Goal: Find specific page/section: Find specific page/section

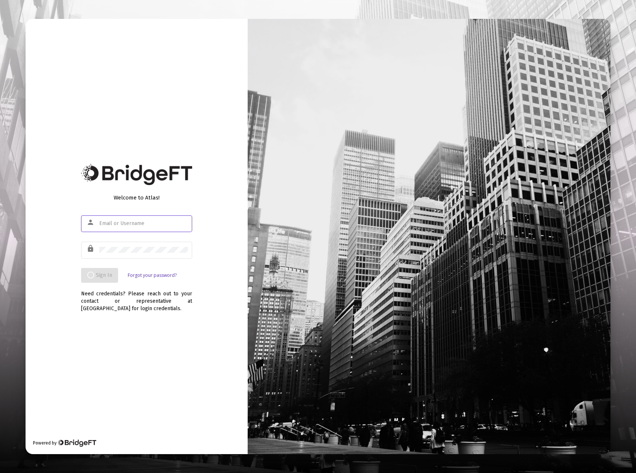
type input "[EMAIL_ADDRESS][DOMAIN_NAME]"
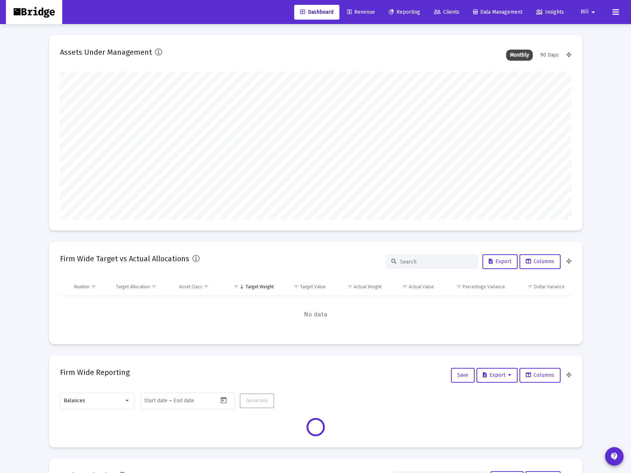
scroll to position [148, 275]
type input "[DATE]"
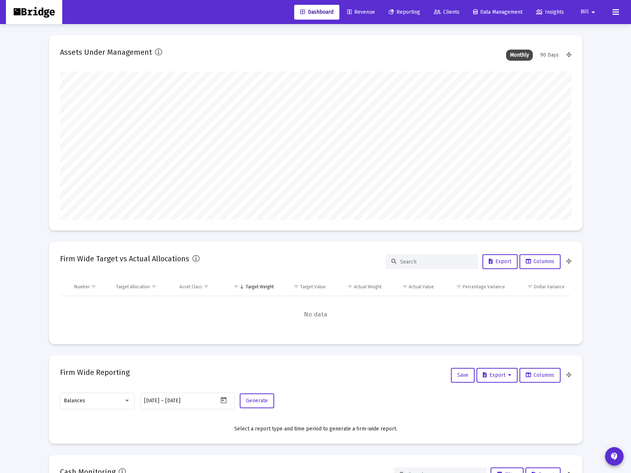
click at [444, 13] on span "Clients" at bounding box center [447, 12] width 26 height 6
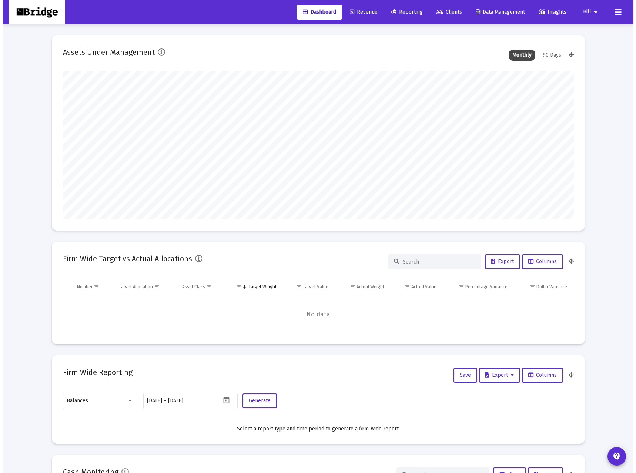
scroll to position [0, 0]
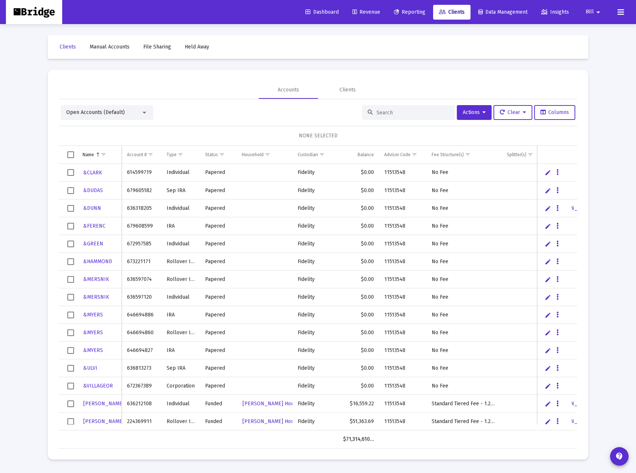
click at [396, 107] on div at bounding box center [408, 112] width 93 height 15
click at [395, 111] on input at bounding box center [413, 113] width 73 height 6
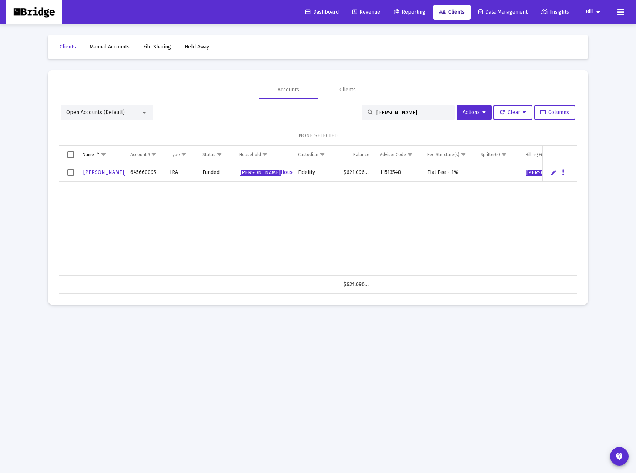
type input "[PERSON_NAME]"
